Goal: Information Seeking & Learning: Find specific fact

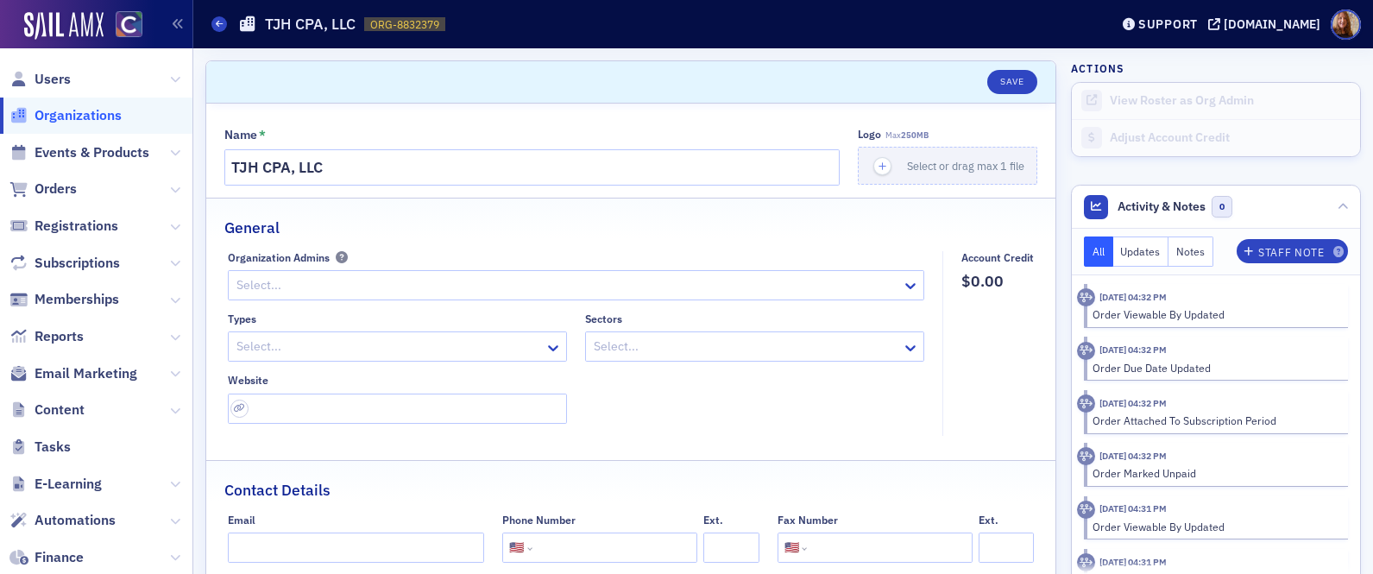
select select "US"
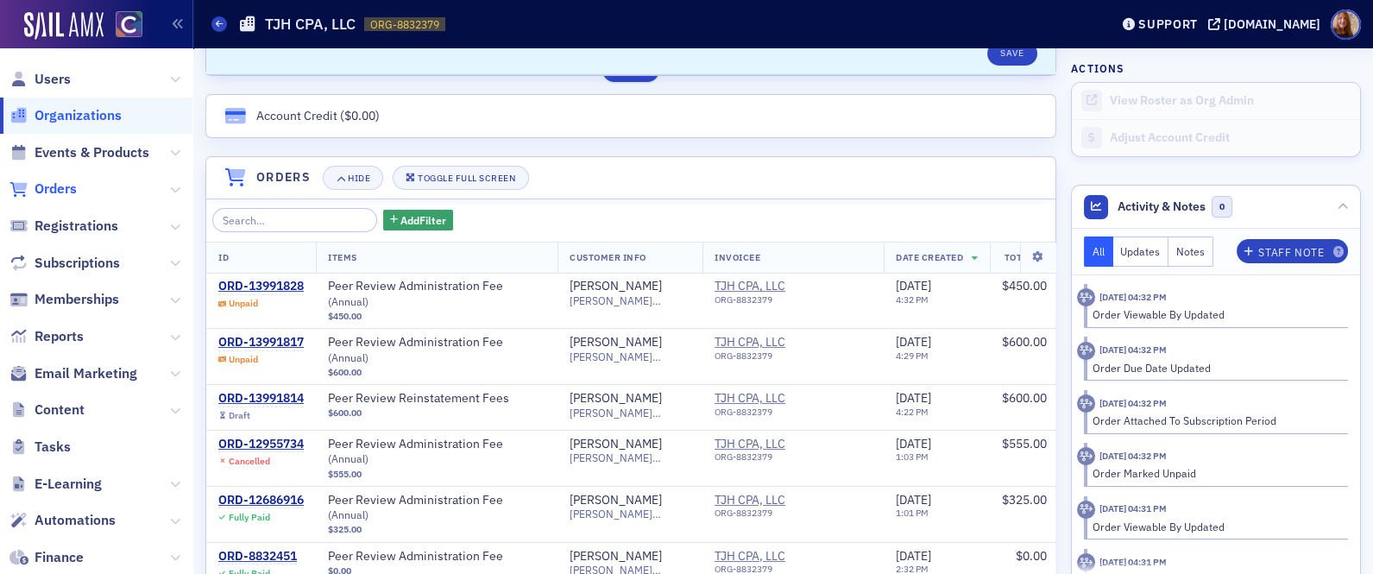
drag, startPoint x: 64, startPoint y: 204, endPoint x: 66, endPoint y: 191, distance: 13.2
click at [64, 203] on span "Orders" at bounding box center [96, 189] width 192 height 37
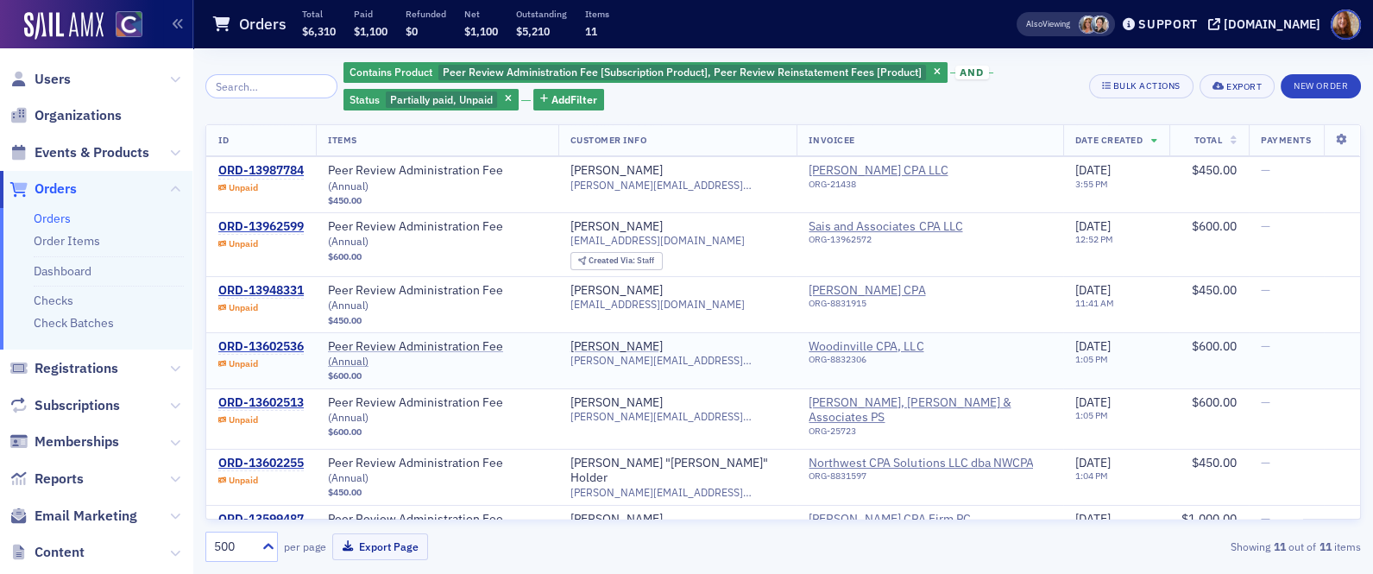
scroll to position [153, 0]
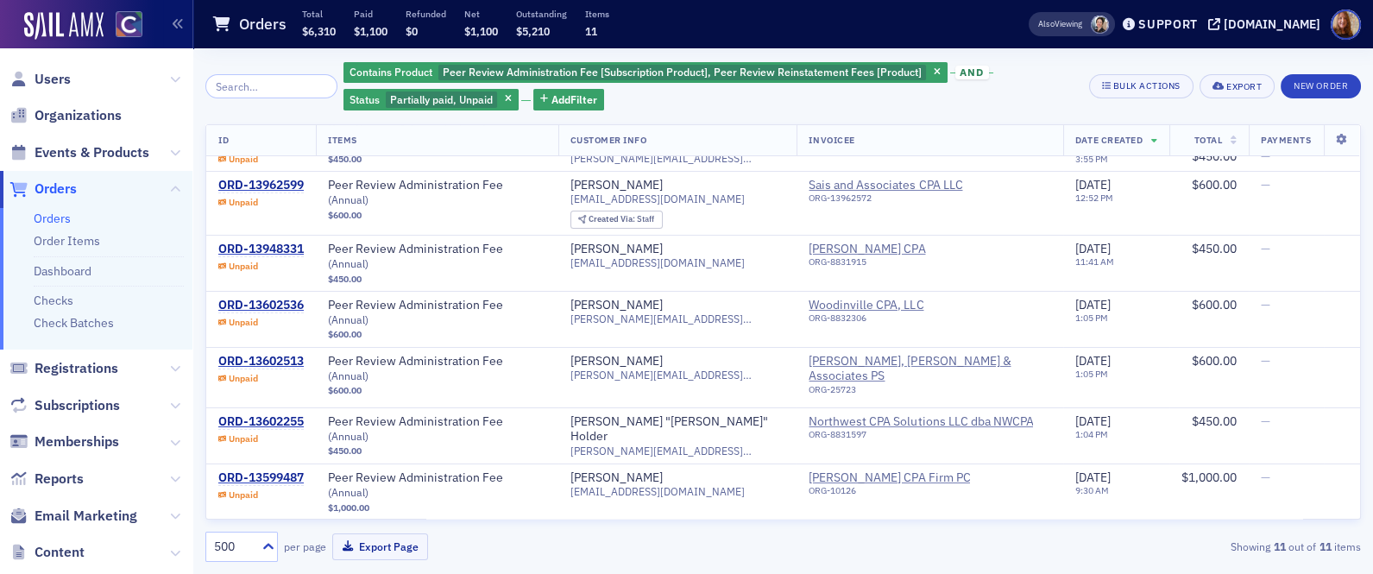
click at [1000, 93] on div "Contains Product Peer Review Administration Fee [Subscription Product], Peer Re…" at bounding box center [711, 86] width 734 height 52
click at [1016, 84] on div "Contains Product Peer Review Administration Fee [Subscription Product], Peer Re…" at bounding box center [711, 86] width 734 height 52
click at [82, 73] on span "Users" at bounding box center [96, 78] width 192 height 37
click at [248, 87] on input "search" at bounding box center [271, 86] width 132 height 24
click at [57, 75] on span "Users" at bounding box center [53, 79] width 36 height 19
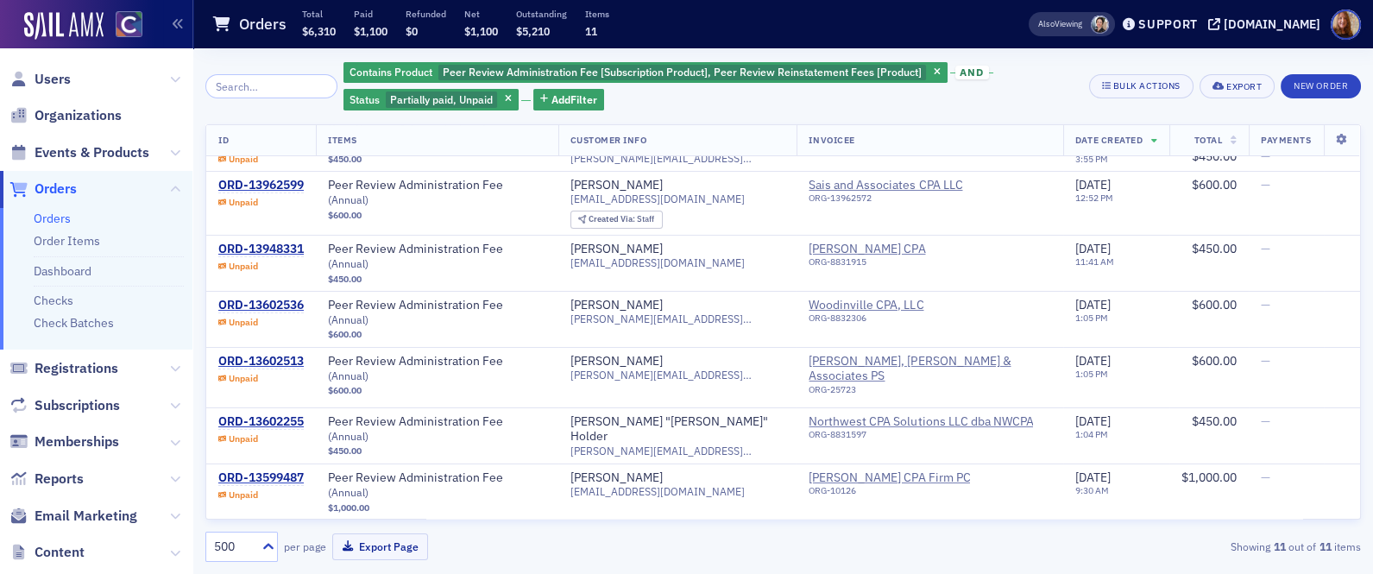
click at [75, 77] on span "Users" at bounding box center [96, 78] width 192 height 37
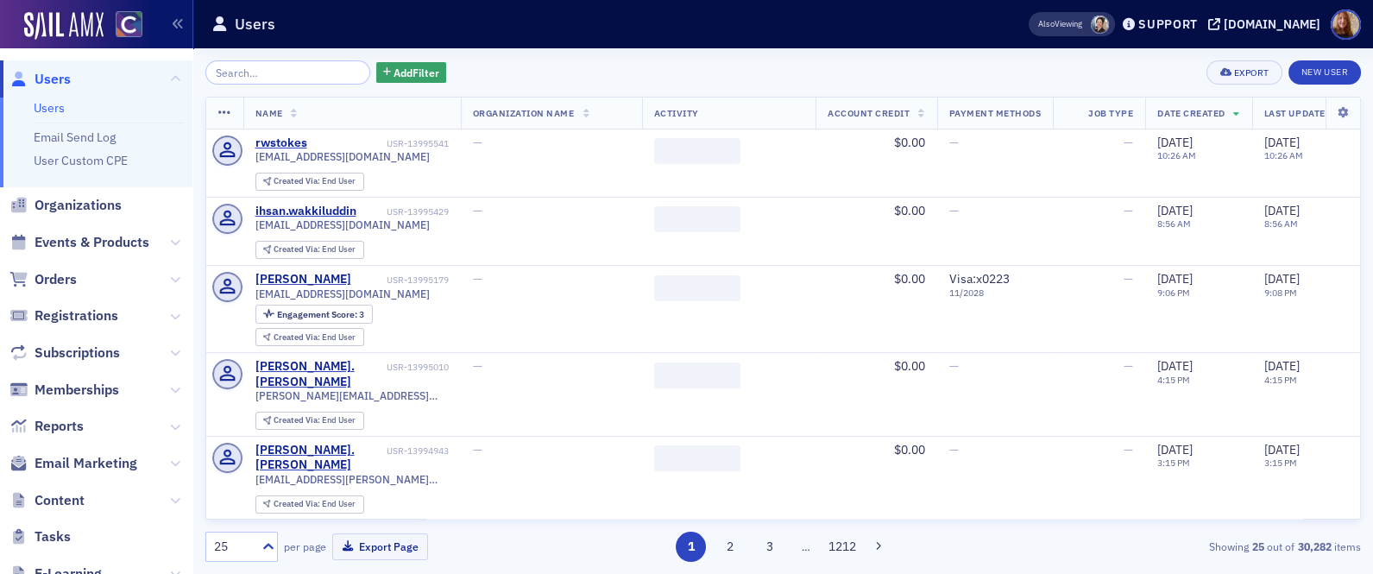
click at [249, 77] on input "search" at bounding box center [287, 72] width 165 height 24
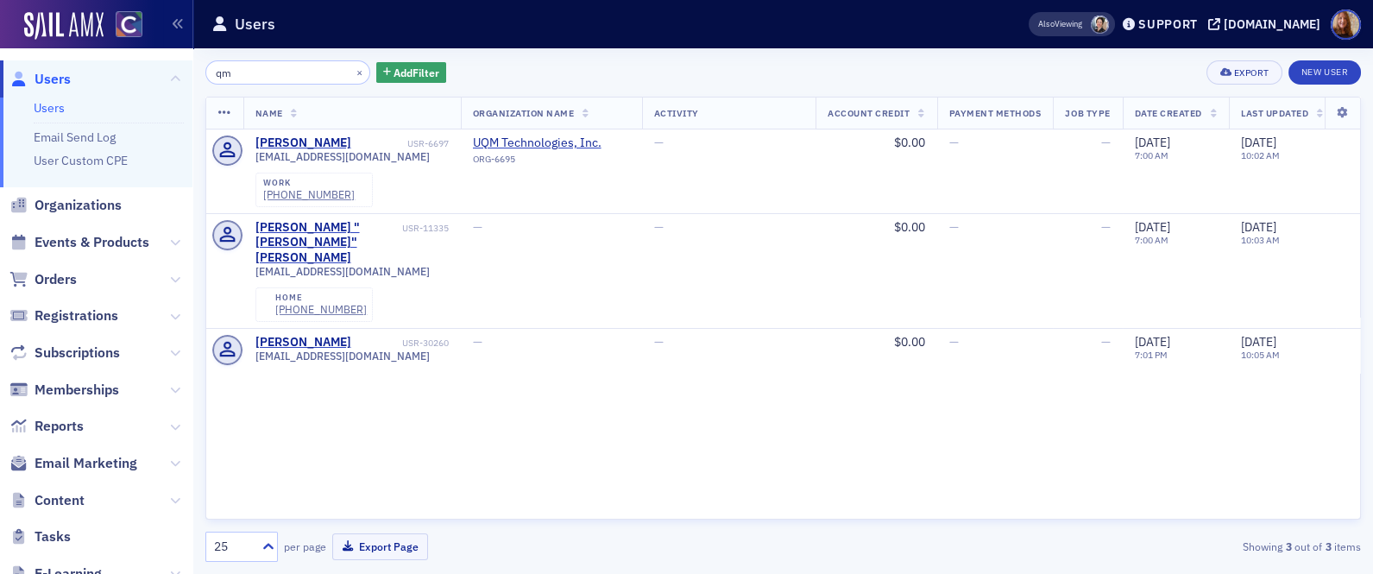
click at [246, 66] on input "qm" at bounding box center [287, 72] width 165 height 24
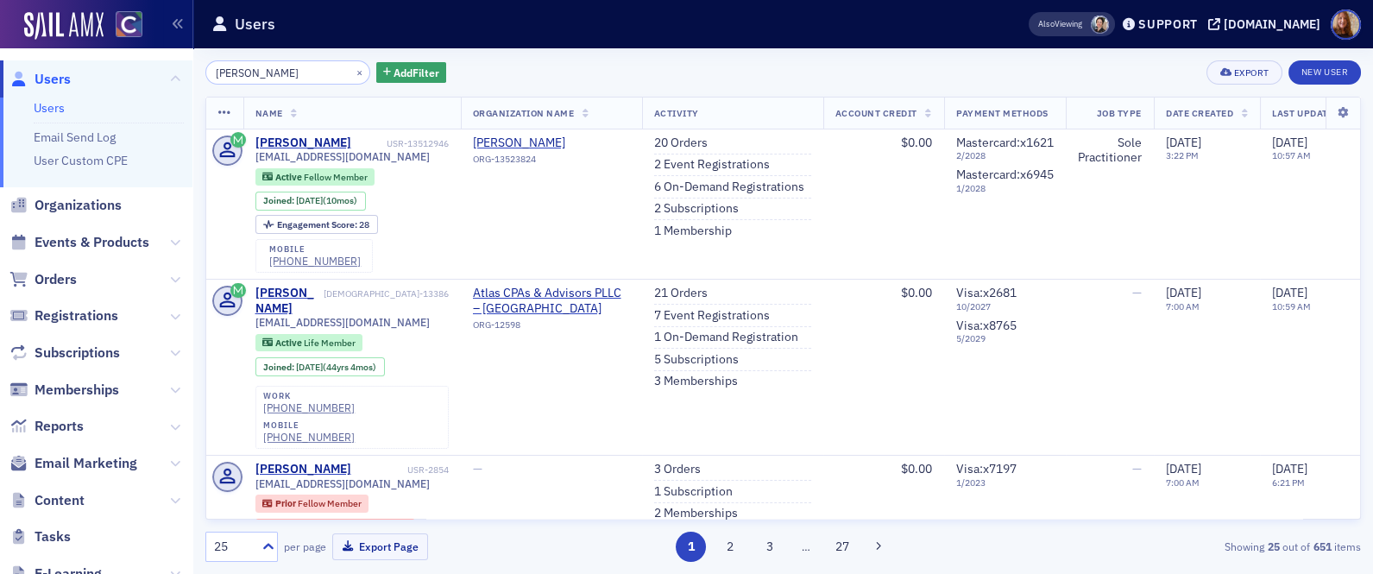
type input "[PERSON_NAME]"
click at [983, 69] on div "[PERSON_NAME] mc × Add Filter Export New User" at bounding box center [783, 72] width 1156 height 24
click at [709, 164] on link "2 Event Registrations" at bounding box center [712, 165] width 116 height 16
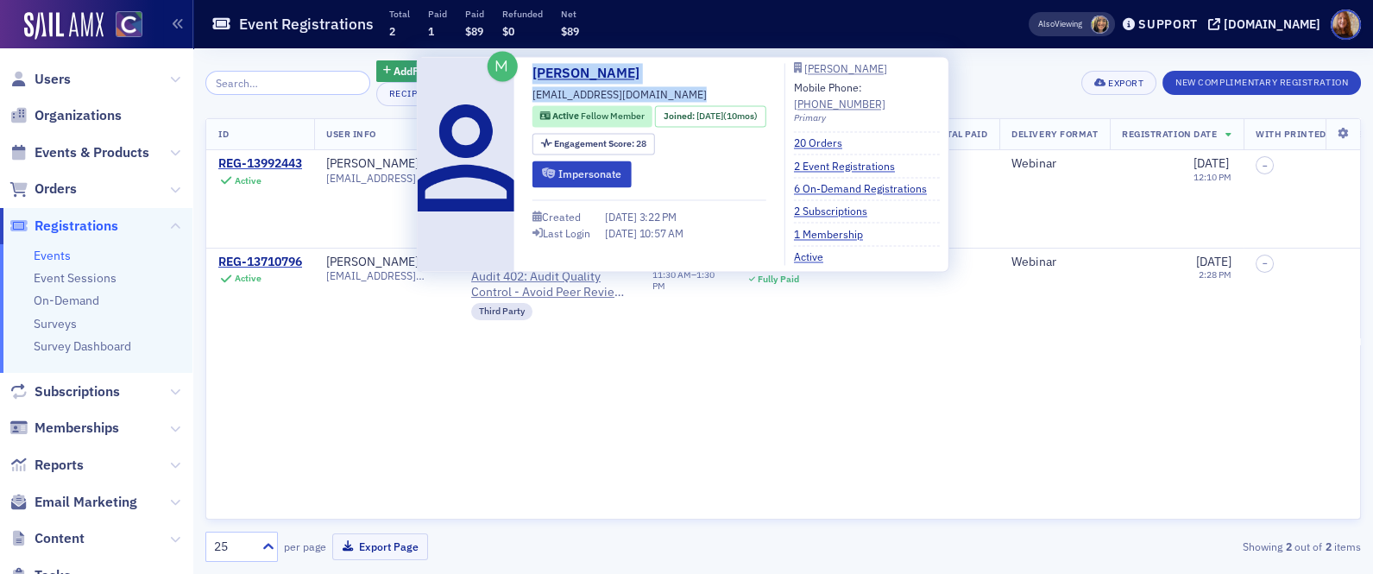
drag, startPoint x: 677, startPoint y: 98, endPoint x: 531, endPoint y: 76, distance: 147.5
click at [531, 76] on div "[PERSON_NAME] [EMAIL_ADDRESS][DOMAIN_NAME] Active Fellow Member Joined : [DATE]…" at bounding box center [682, 164] width 513 height 202
copy div "[PERSON_NAME] [EMAIL_ADDRESS][DOMAIN_NAME]"
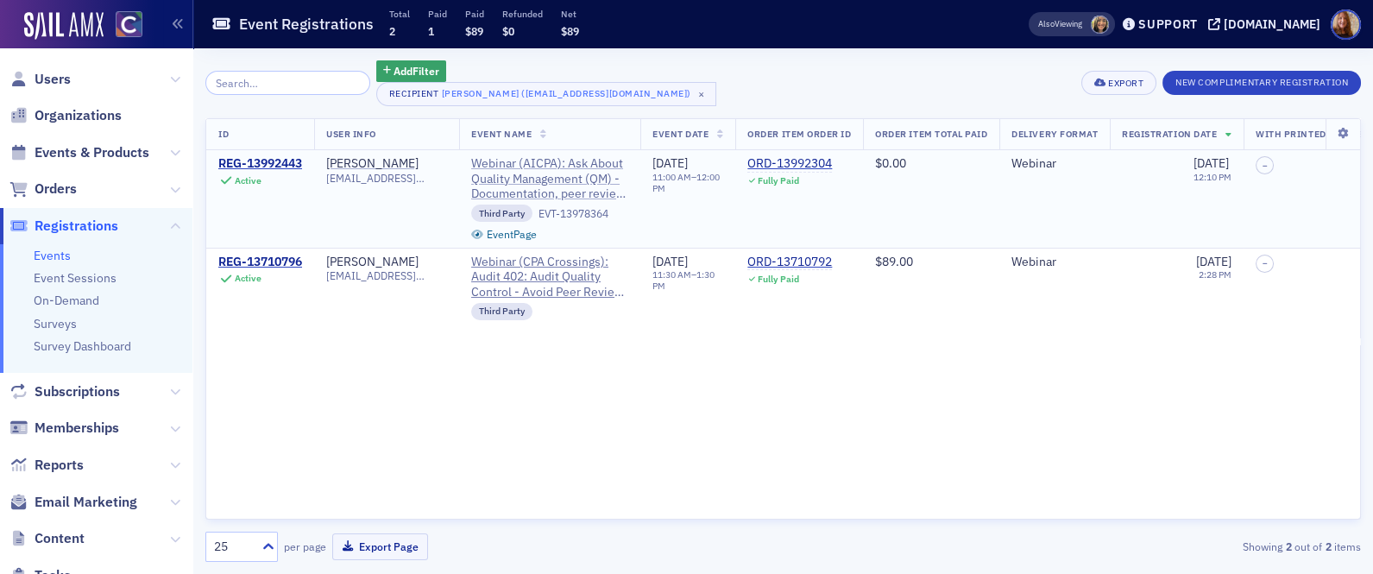
click at [585, 177] on span "Webinar (AICPA): Ask About Quality Management (QM) - Documentation, peer review…" at bounding box center [549, 179] width 157 height 46
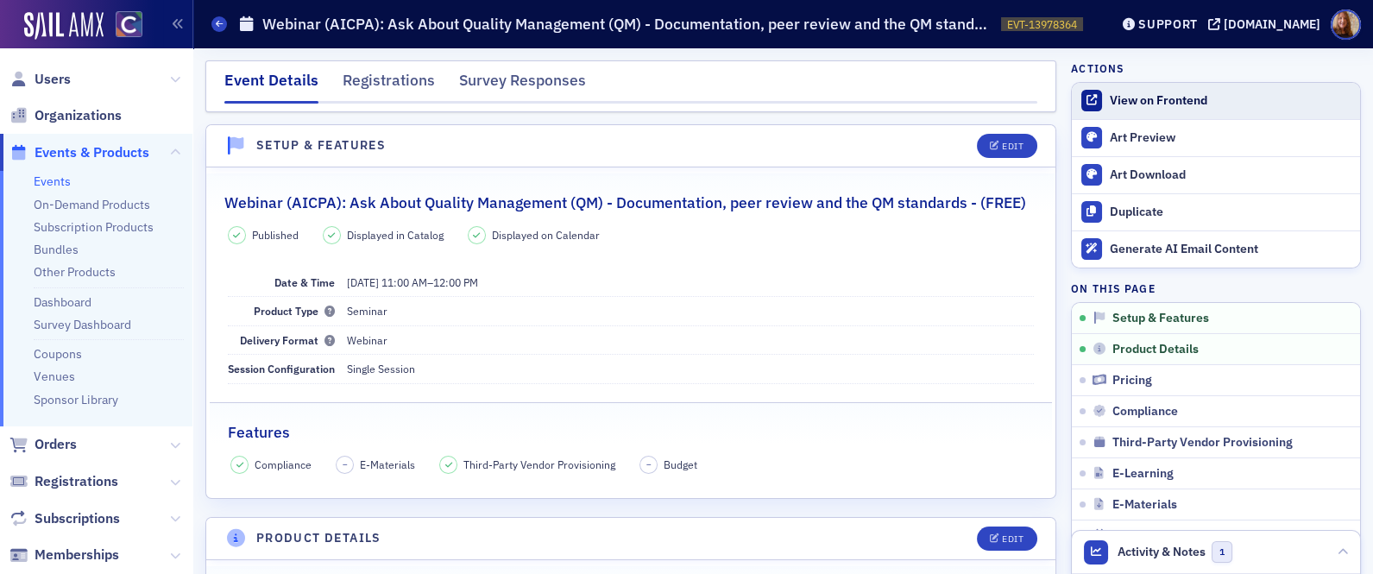
click at [1188, 107] on div "View on Frontend" at bounding box center [1231, 101] width 242 height 16
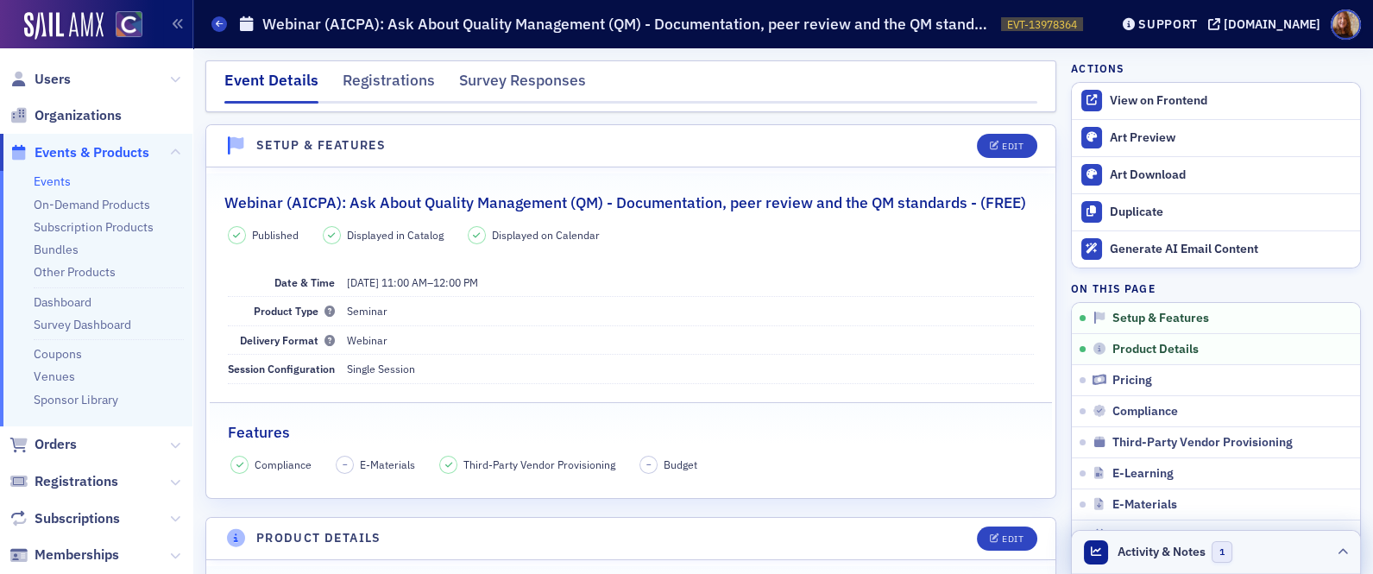
click at [1258, 546] on header "Activity & Notes 1" at bounding box center [1216, 552] width 288 height 43
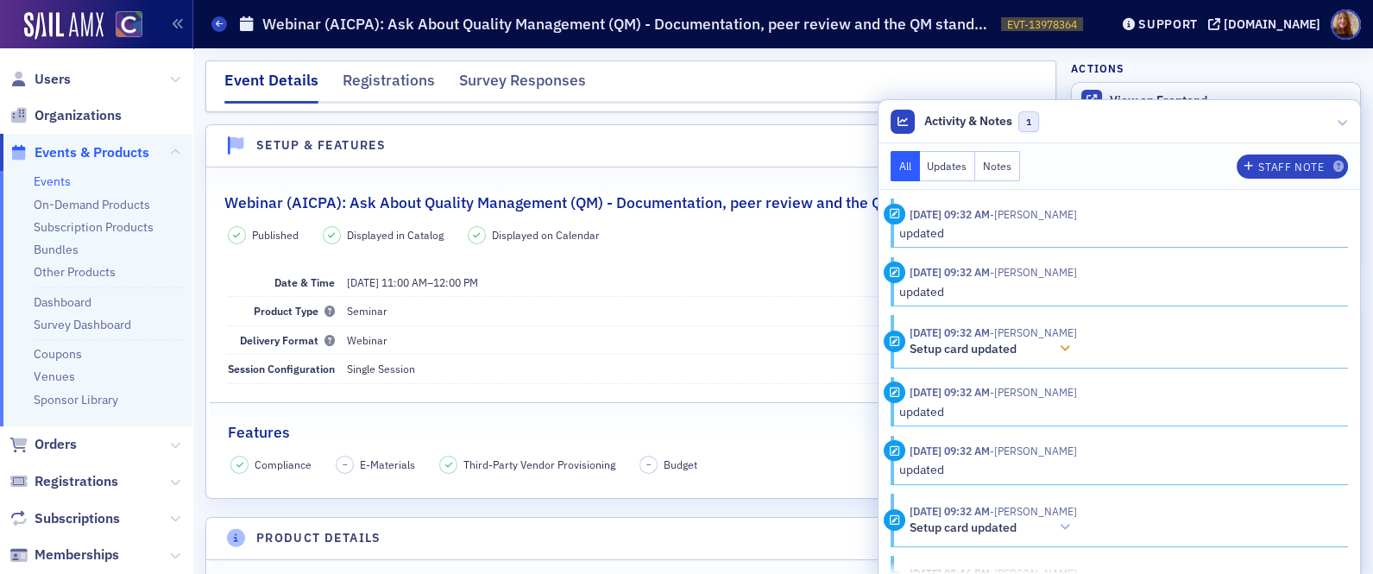
click at [1060, 345] on icon at bounding box center [1065, 349] width 10 height 12
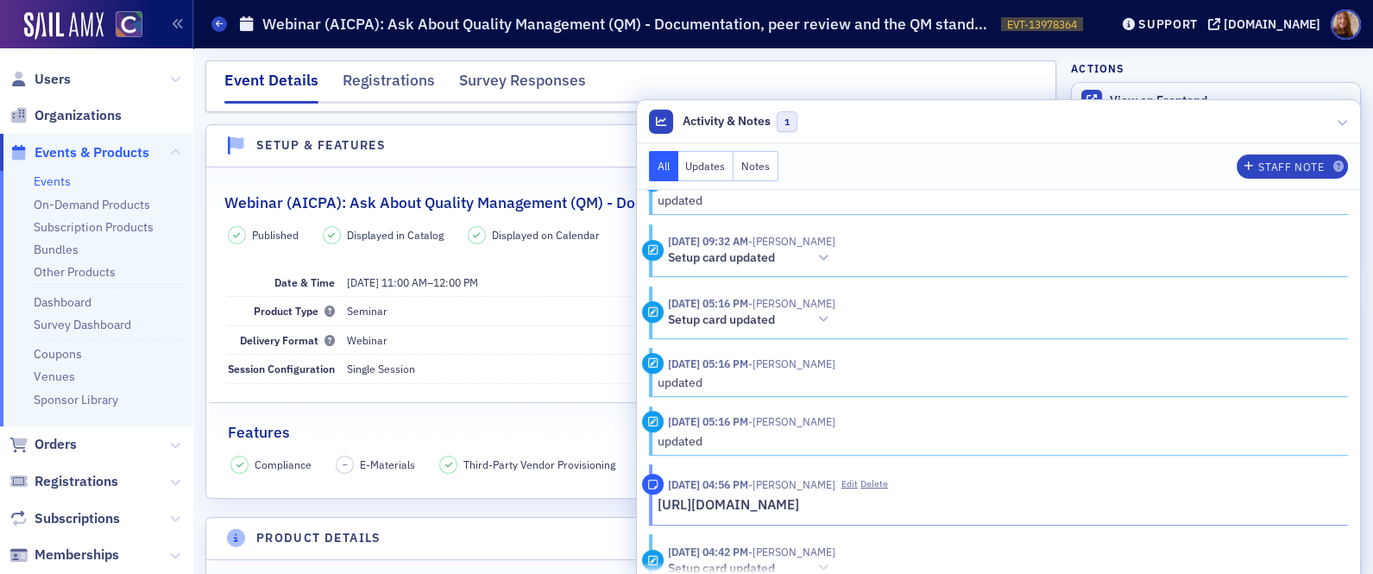
scroll to position [363, 0]
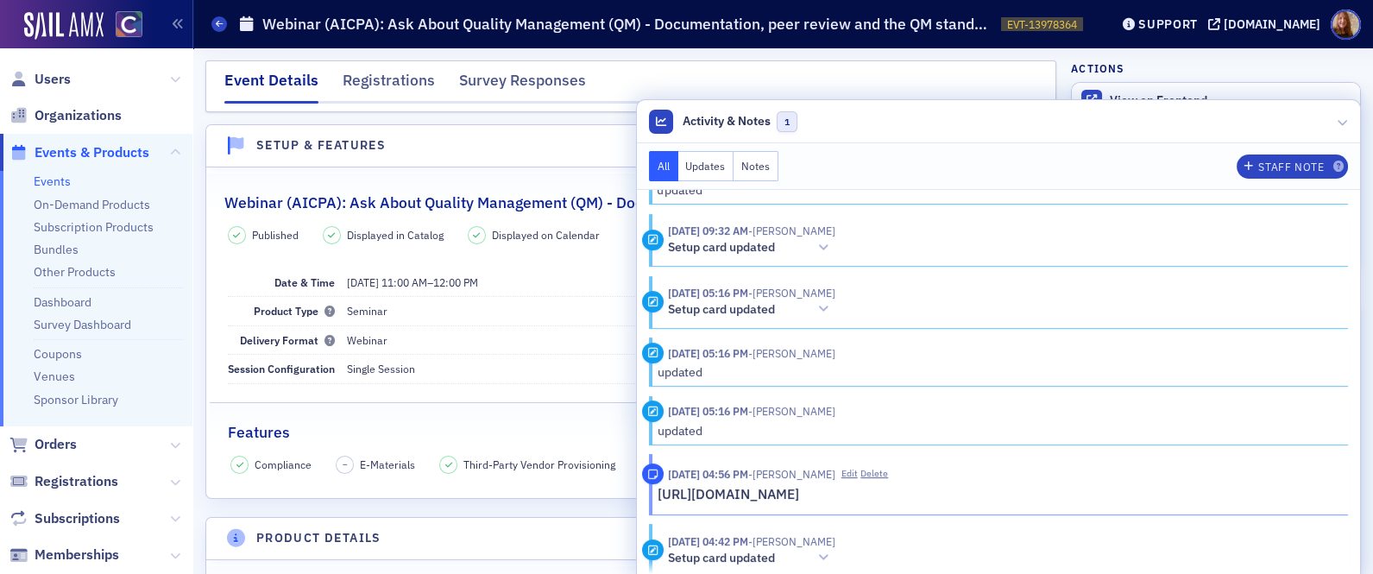
click at [1032, 494] on p "[URL][DOMAIN_NAME]" at bounding box center [997, 494] width 679 height 21
copy p "[URL][DOMAIN_NAME]"
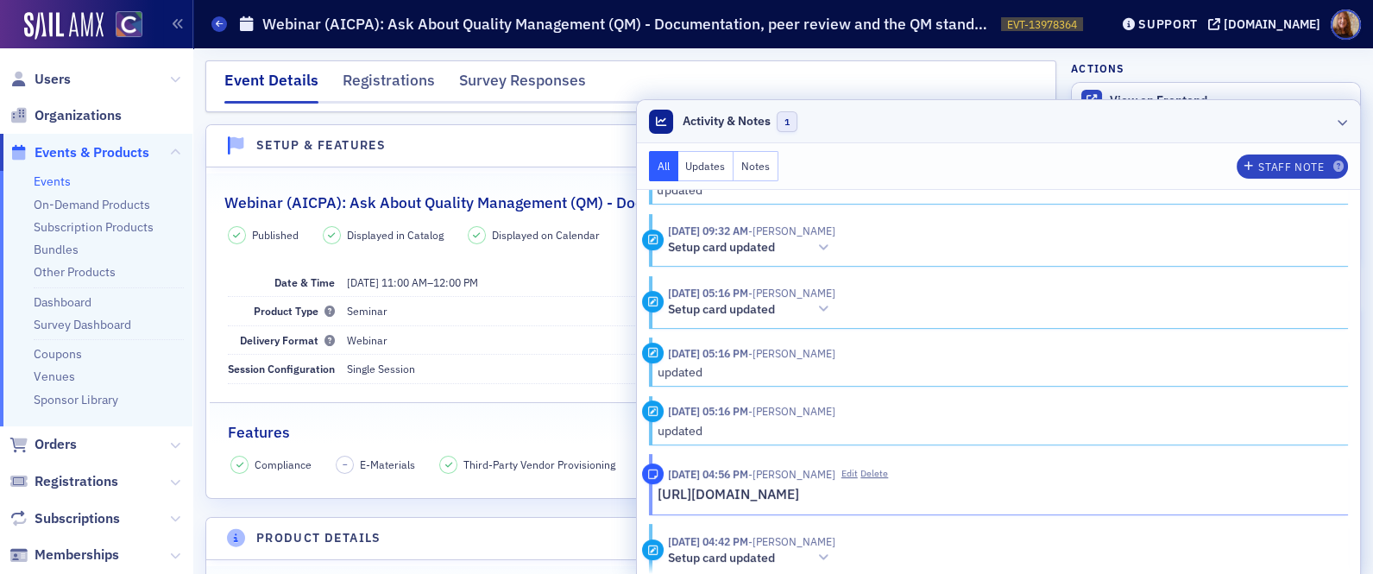
click at [1126, 117] on header "Activity & Notes 1" at bounding box center [998, 121] width 723 height 43
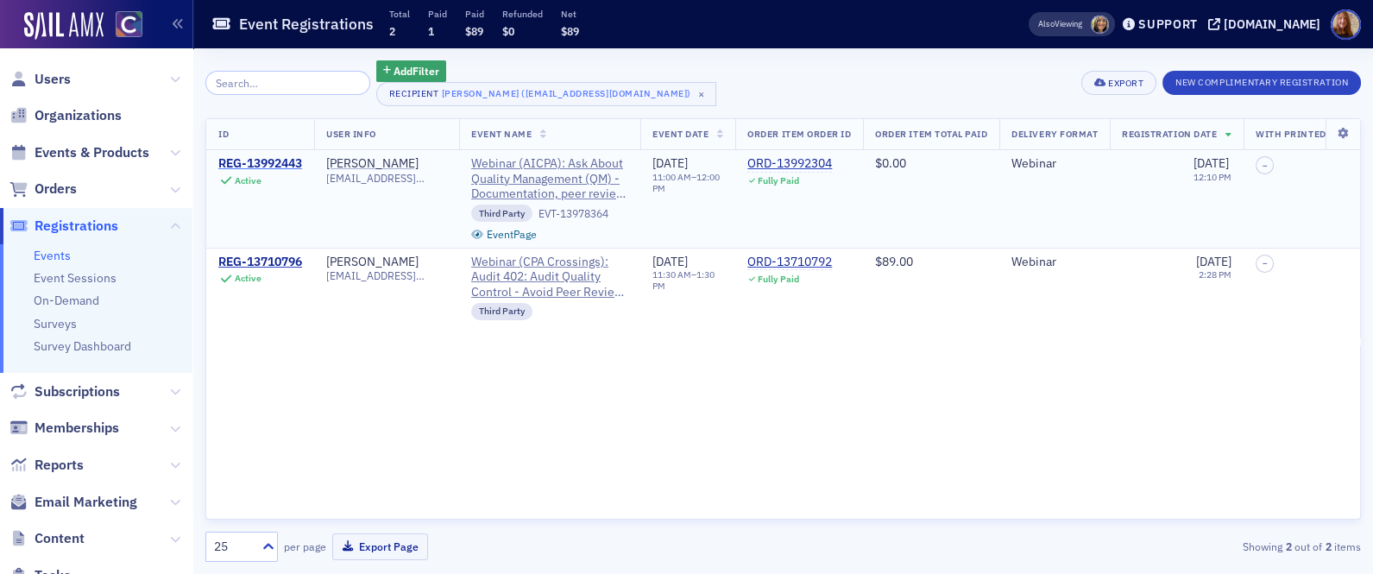
click at [271, 158] on div "REG-13992443" at bounding box center [260, 164] width 84 height 16
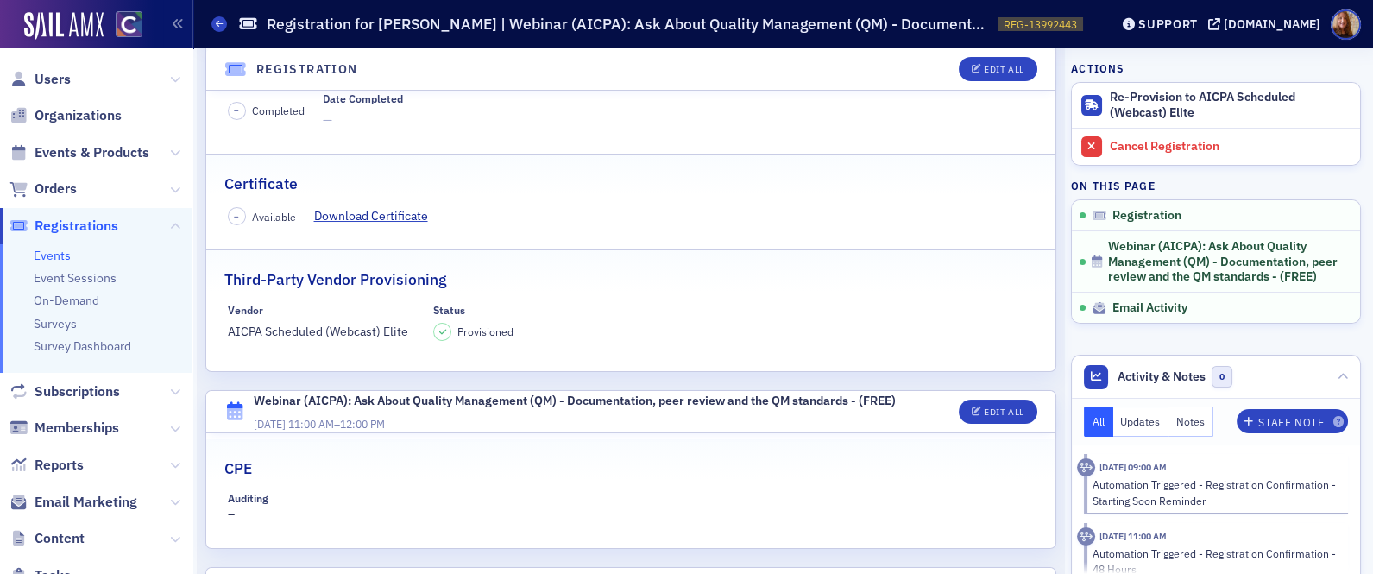
scroll to position [749, 0]
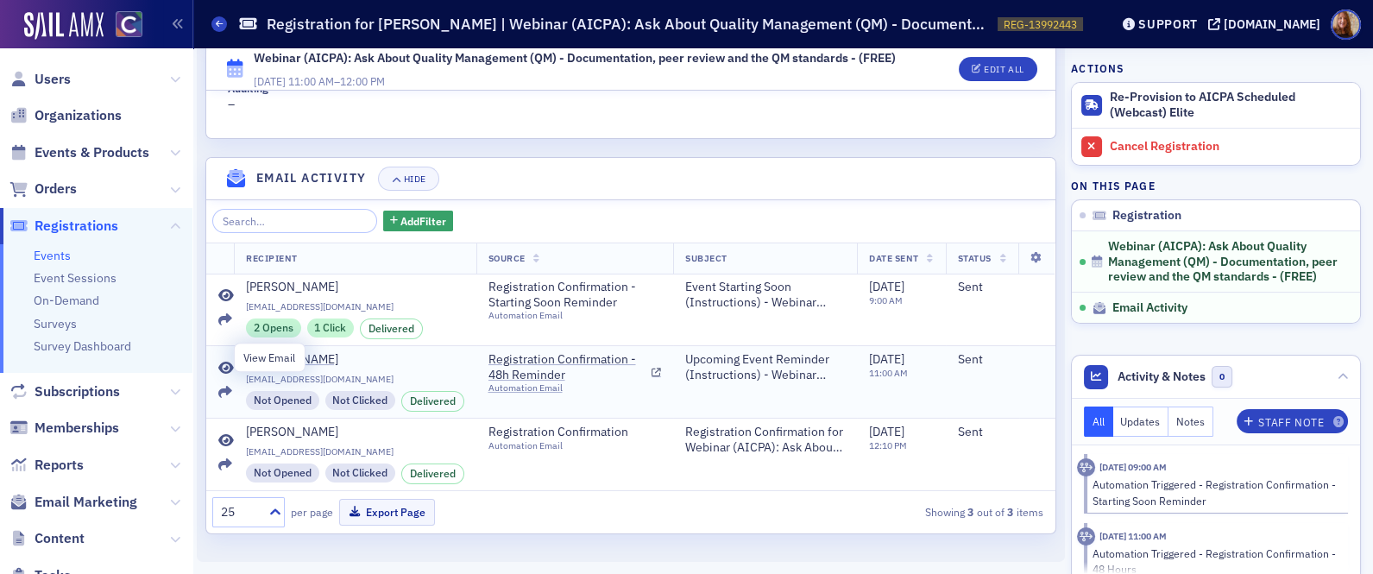
click at [228, 362] on icon at bounding box center [226, 369] width 16 height 14
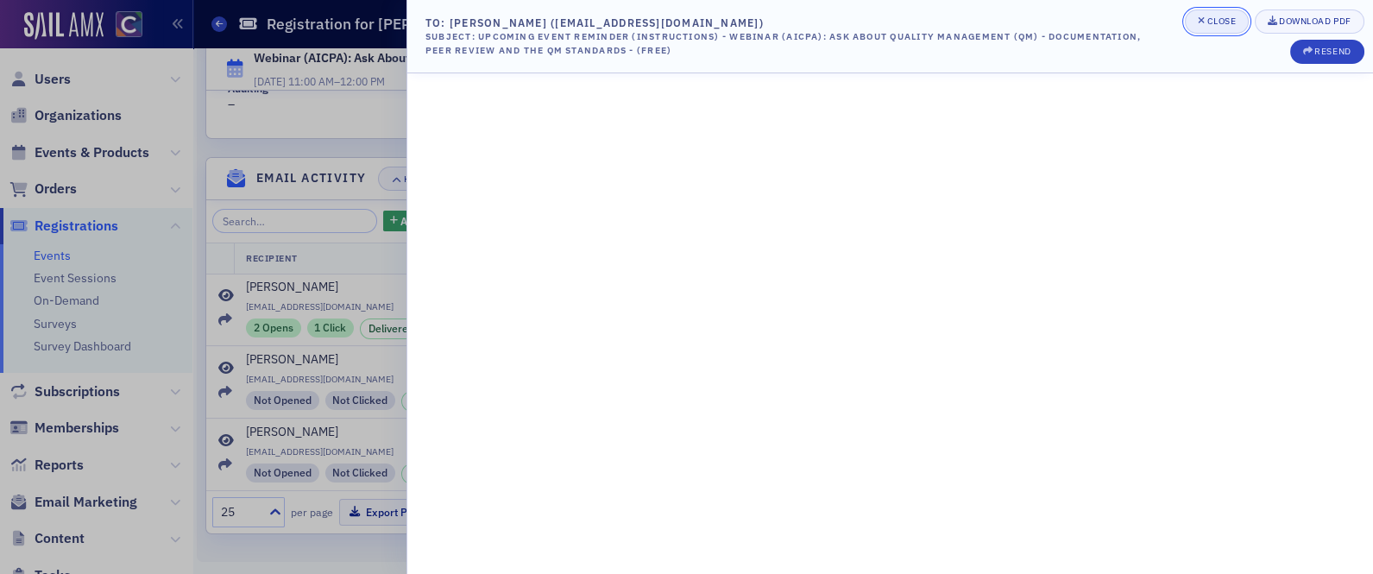
click at [1217, 19] on div "Close" at bounding box center [1221, 20] width 29 height 9
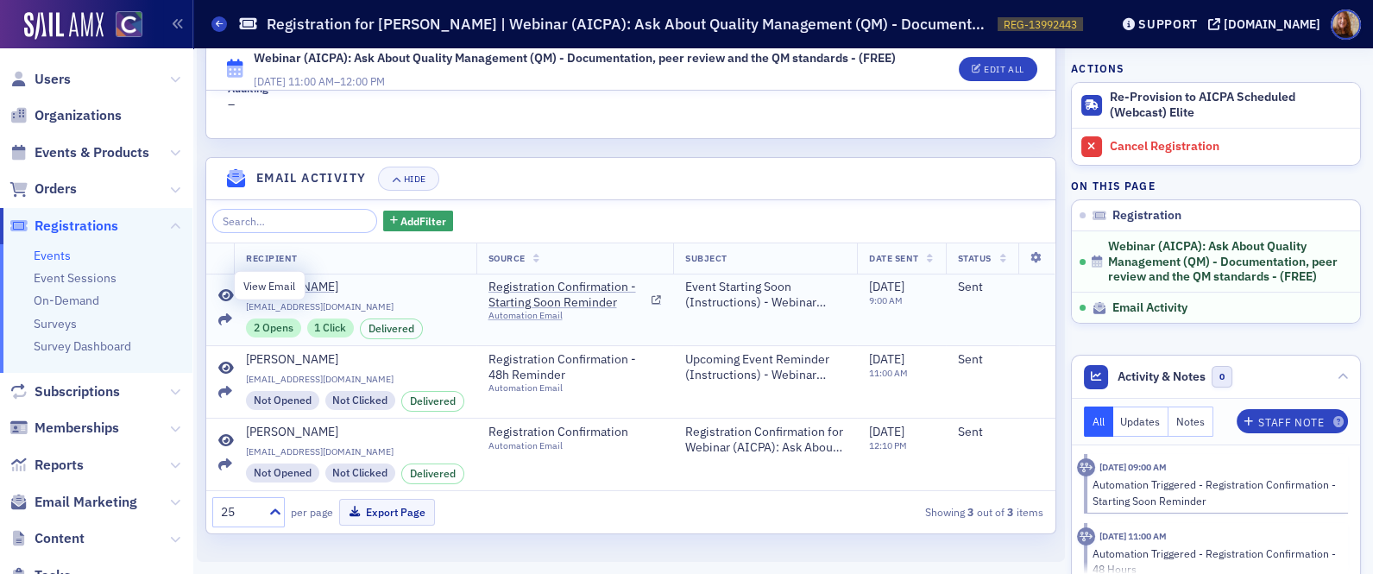
click at [221, 289] on icon at bounding box center [226, 296] width 16 height 14
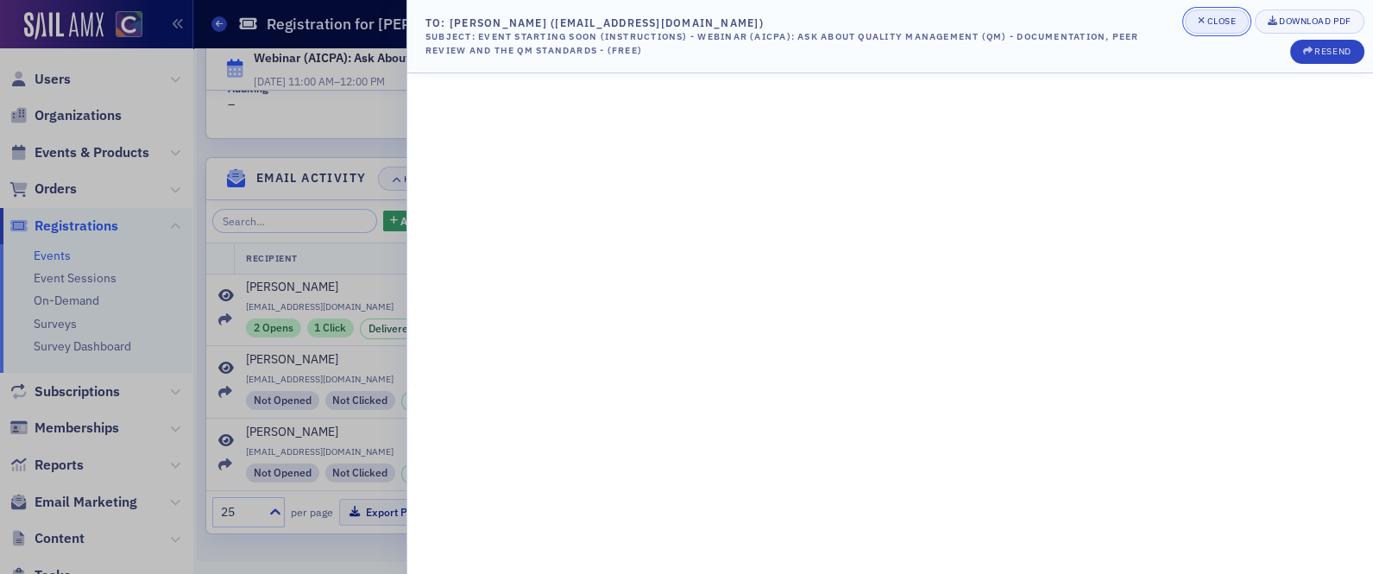
click at [1217, 25] on span "Close" at bounding box center [1217, 22] width 38 height 14
